Goal: Information Seeking & Learning: Learn about a topic

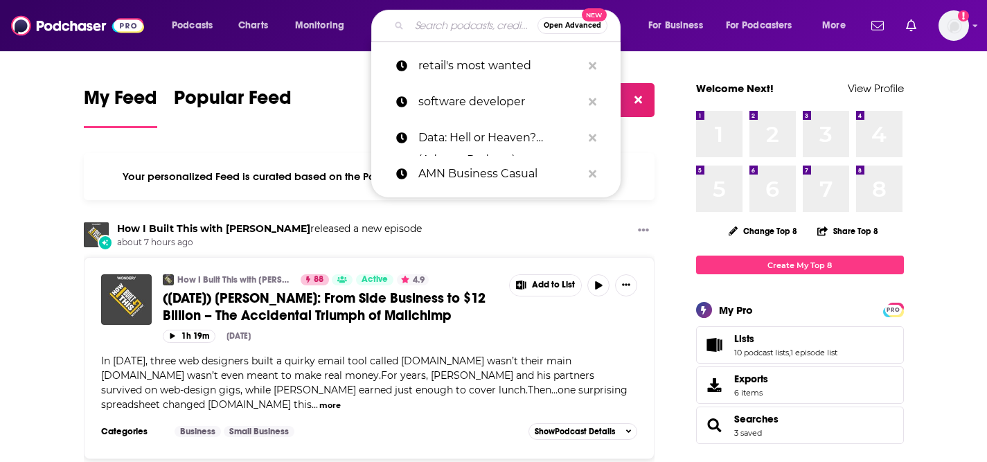
click at [444, 27] on input "Search podcasts, credits, & more..." at bounding box center [473, 26] width 128 height 22
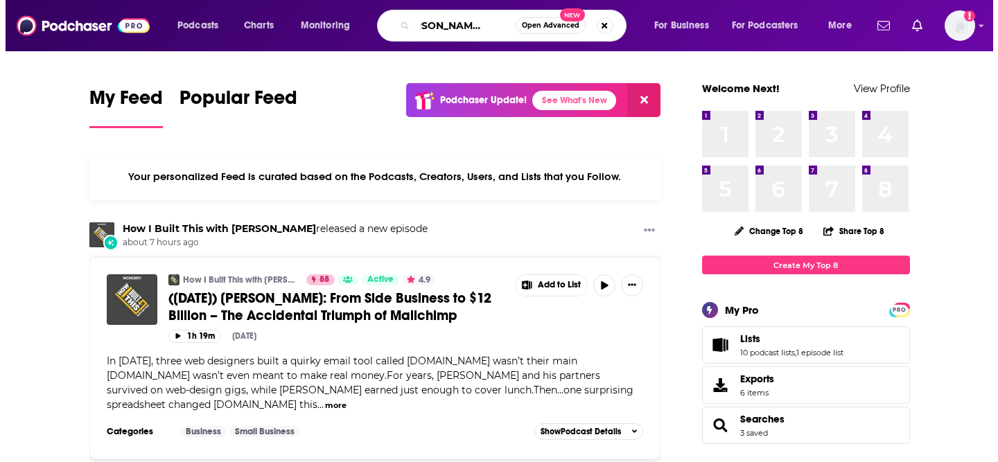
scroll to position [0, 27]
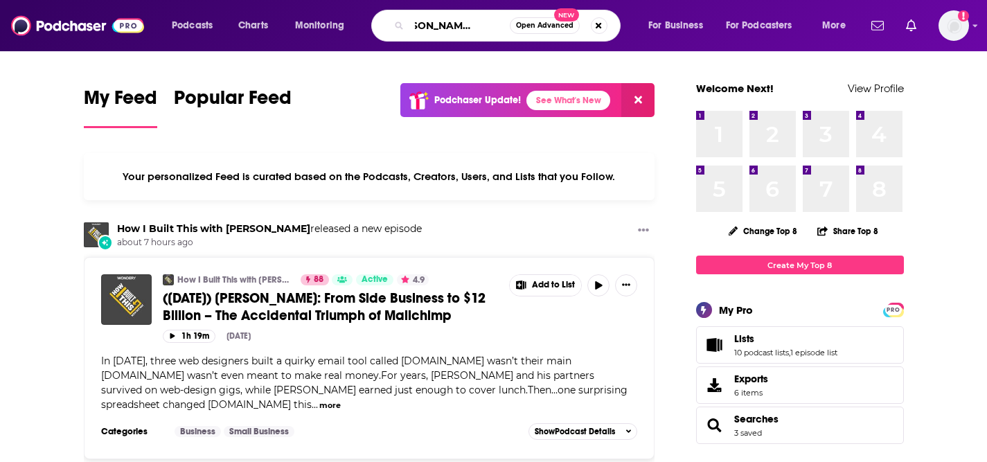
type input "[PERSON_NAME] podcast"
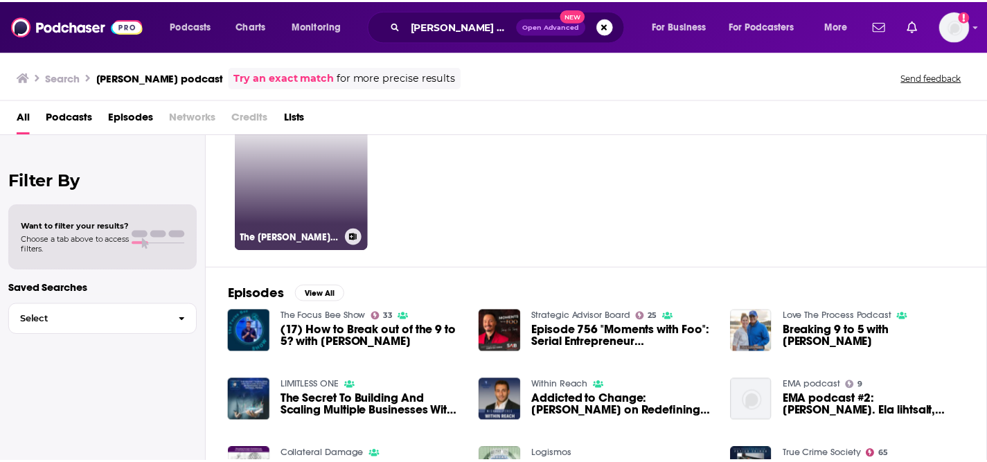
scroll to position [10, 0]
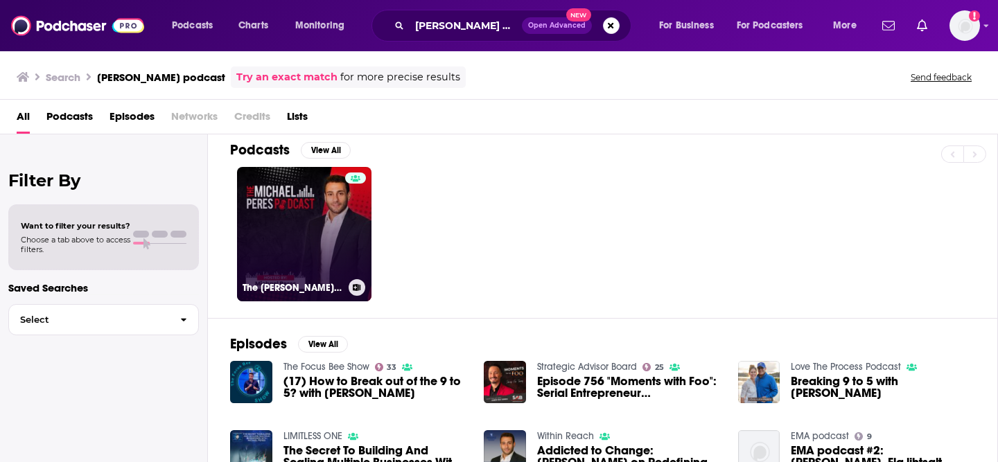
click at [303, 239] on link "The [PERSON_NAME] Podcast" at bounding box center [304, 234] width 134 height 134
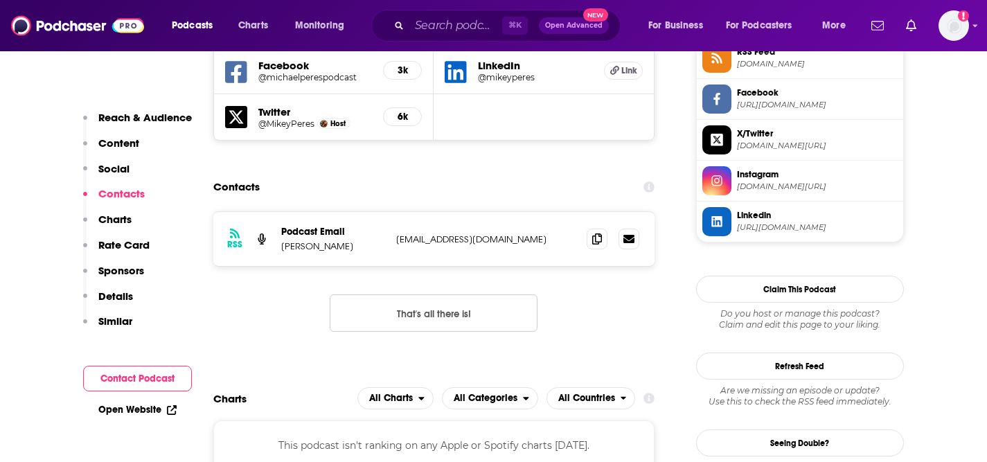
scroll to position [1070, 0]
